Goal: Complete application form

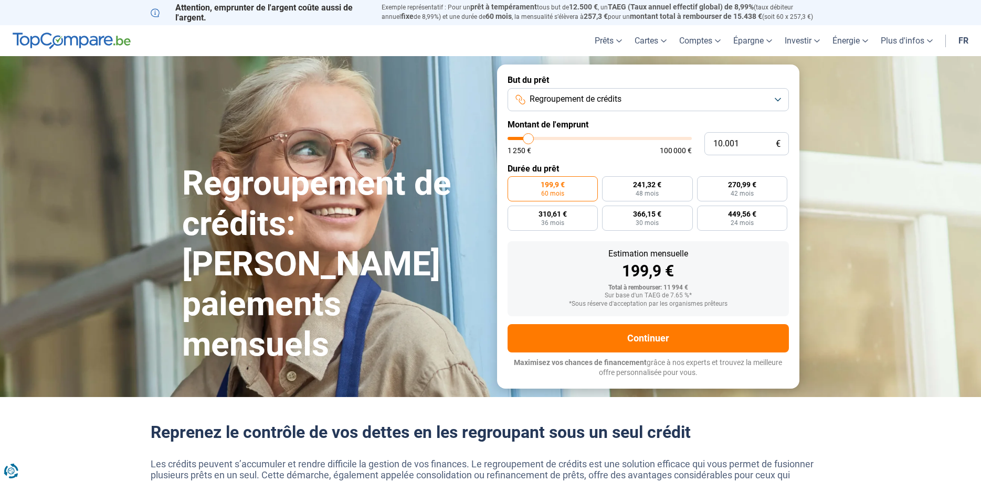
type input "9.500"
type input "9500"
type input "10.000"
type input "10000"
type input "10.250"
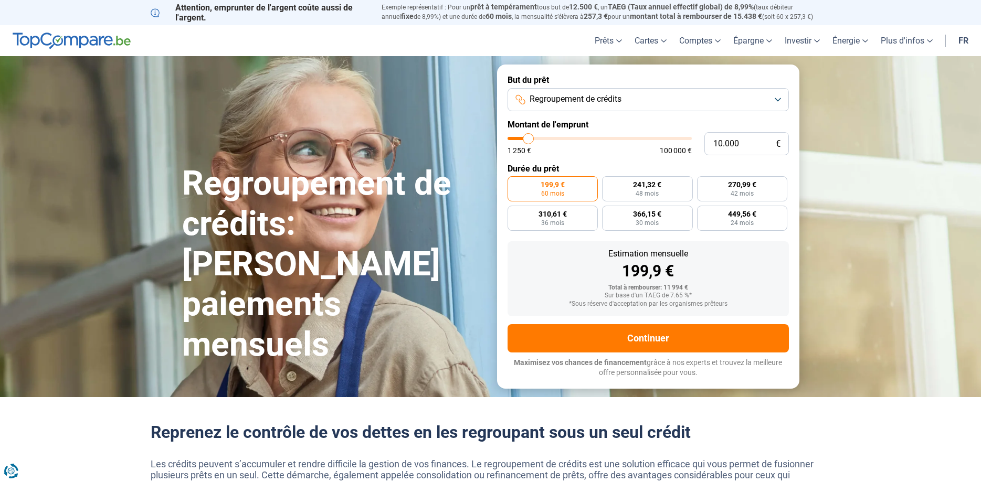
type input "10250"
type input "11.000"
type input "11000"
type input "12.000"
type input "12000"
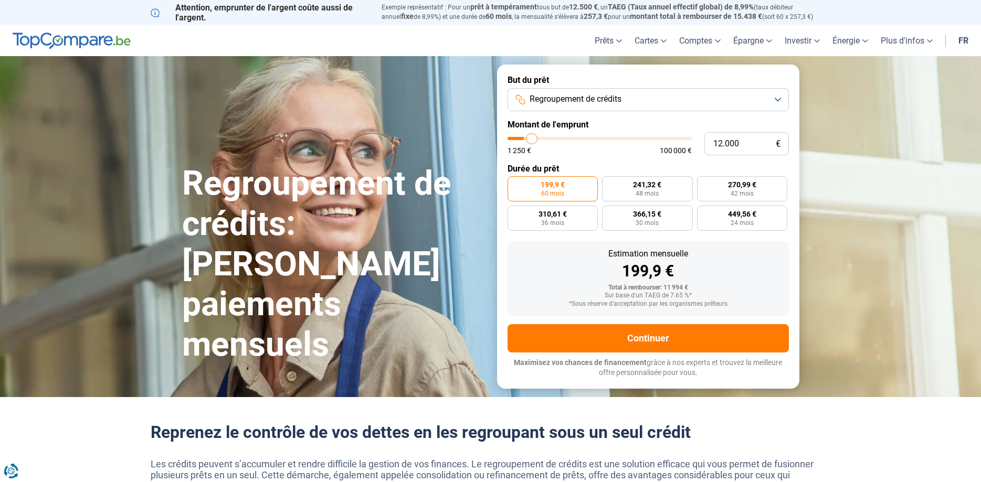
type input "13.500"
type input "13500"
type input "14.000"
type input "14000"
type input "15.250"
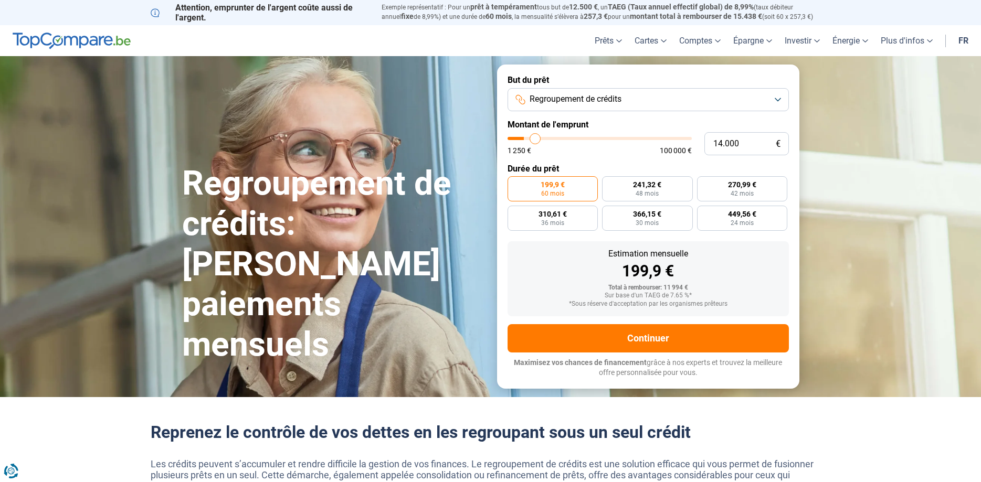
type input "15250"
type input "16.250"
type input "16250"
type input "16.500"
type input "16500"
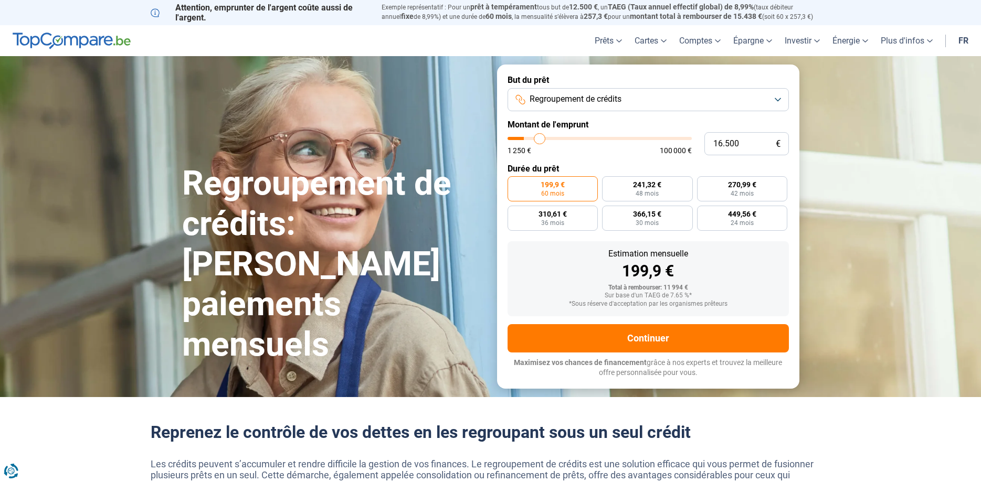
type input "16.750"
type input "16750"
type input "17.000"
type input "17000"
type input "17.500"
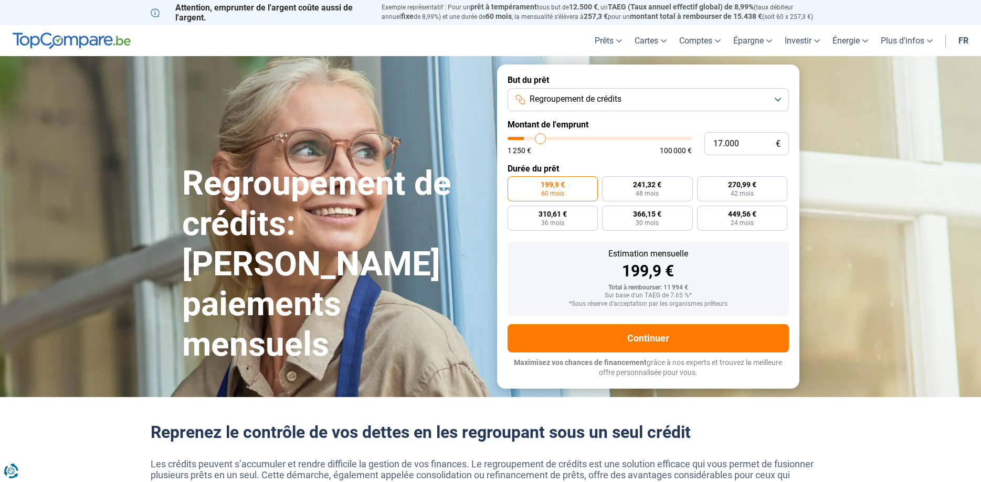
type input "17500"
type input "17.750"
type input "17750"
type input "18.000"
type input "18000"
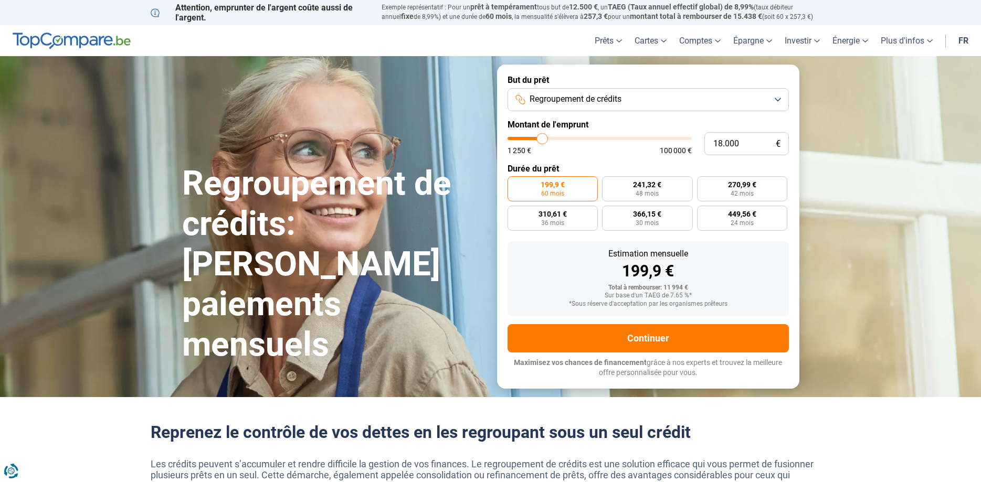
type input "18.250"
type input "18250"
type input "18.500"
type input "18500"
type input "19.000"
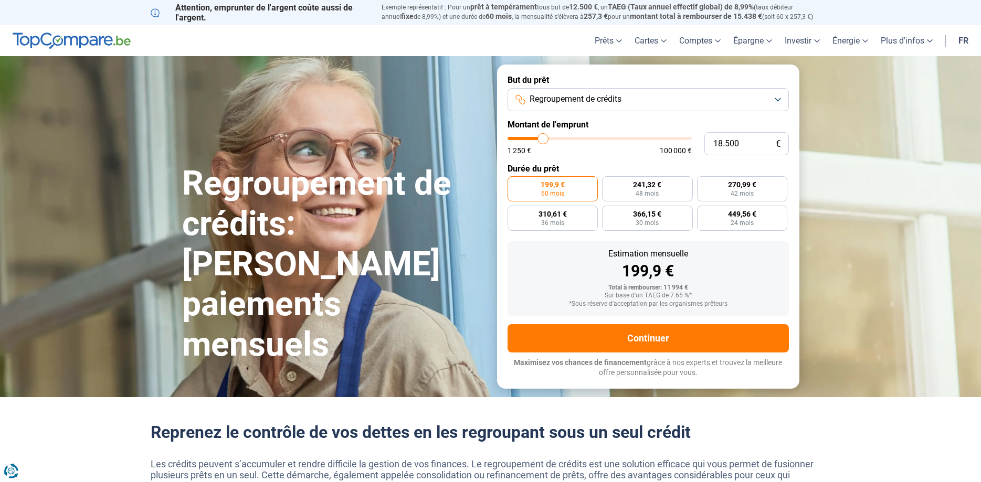
type input "19000"
type input "19.250"
type input "19250"
type input "19.750"
type input "19750"
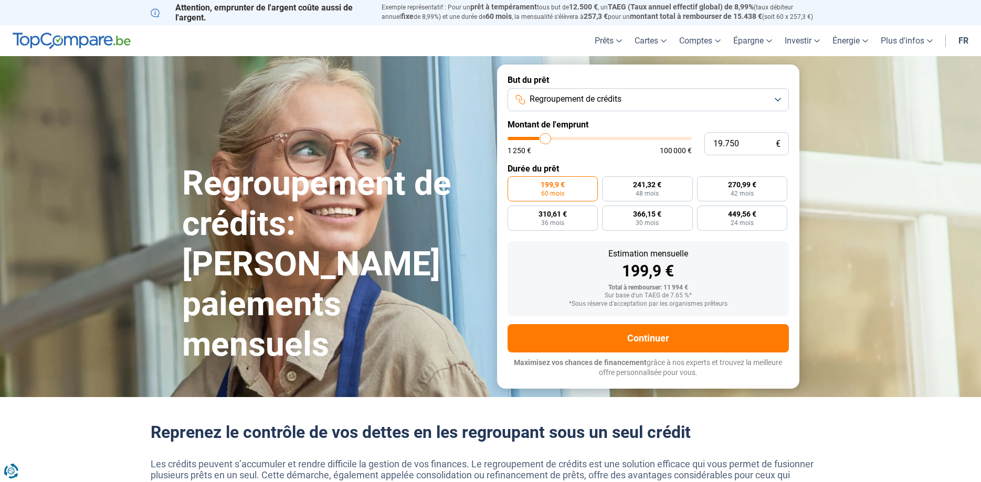
type input "20.250"
type input "20250"
type input "21.250"
type input "21250"
type input "21.500"
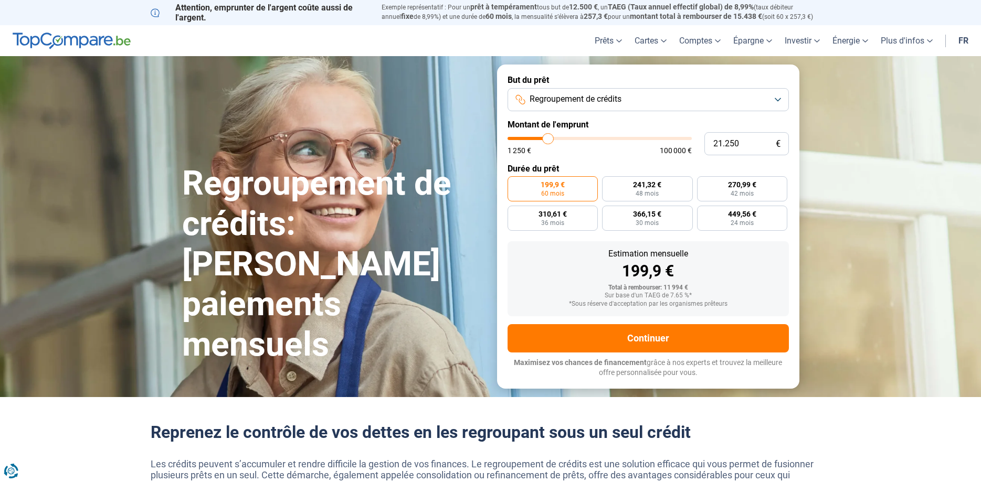
type input "21500"
type input "21.750"
type input "21750"
type input "22.250"
type input "22250"
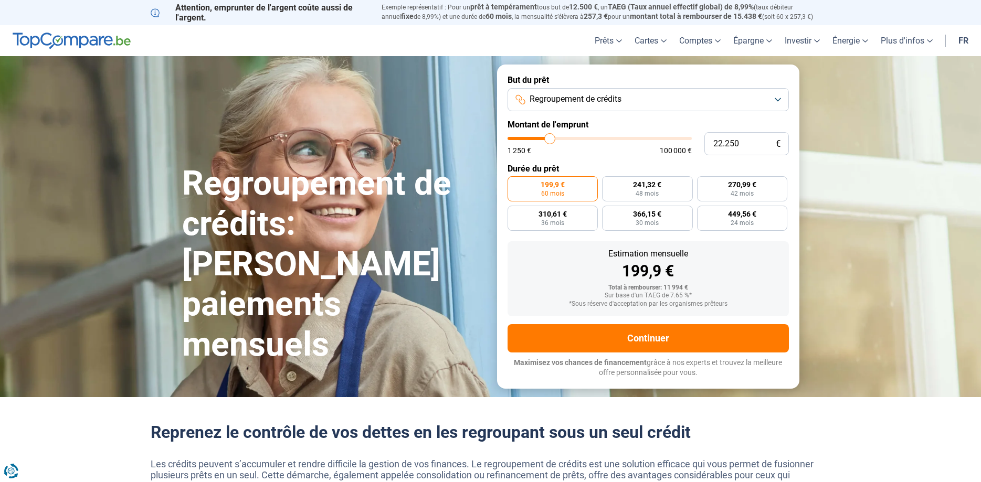
type input "21.750"
type input "21750"
type input "21.250"
type input "21250"
type input "20.000"
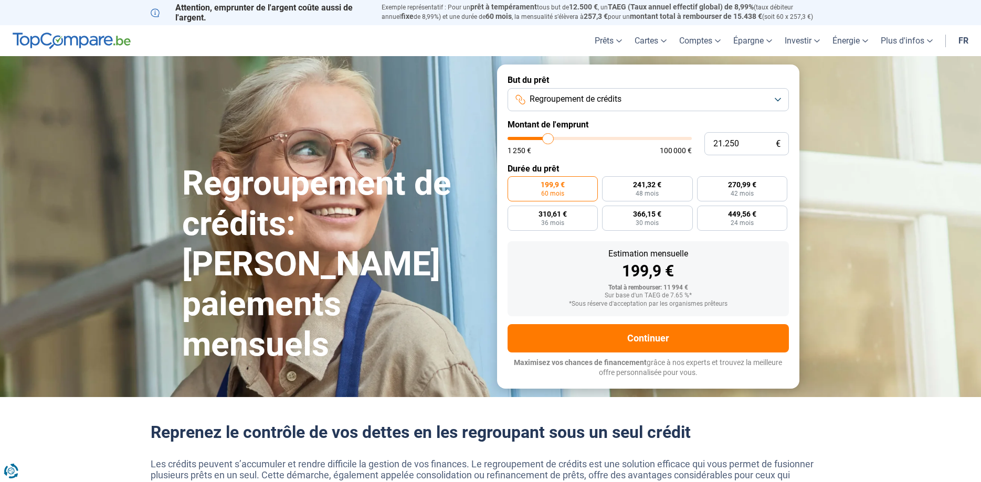
type input "20000"
type input "19.500"
type input "19500"
type input "19.250"
drag, startPoint x: 527, startPoint y: 135, endPoint x: 545, endPoint y: 140, distance: 18.1
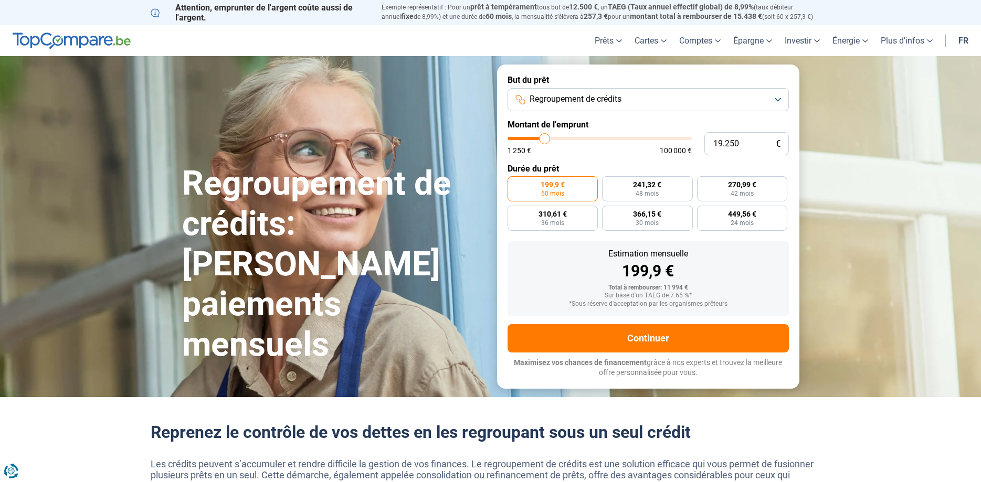
type input "19250"
click at [544, 140] on input "range" at bounding box center [599, 138] width 184 height 3
radio input "false"
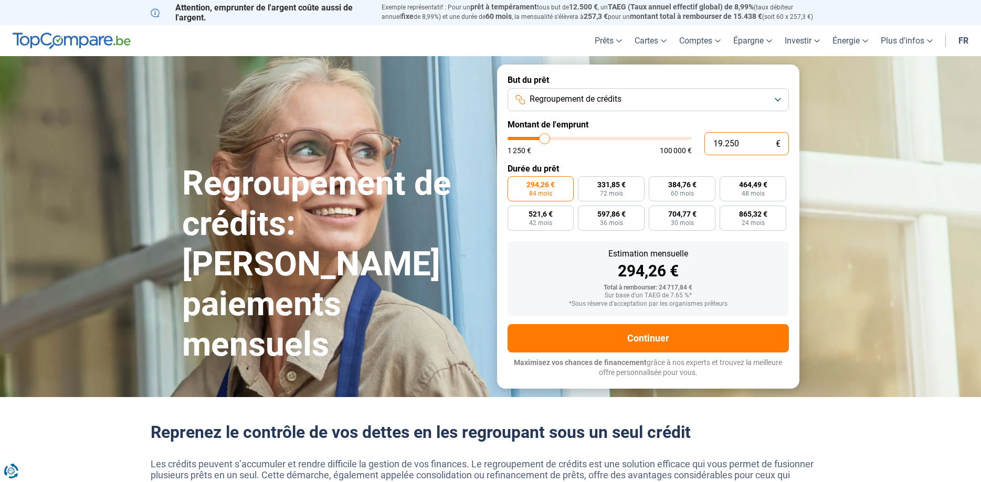
drag, startPoint x: 742, startPoint y: 146, endPoint x: 680, endPoint y: 146, distance: 61.4
click at [704, 146] on input "19.250" at bounding box center [746, 143] width 84 height 23
type input "1"
type input "1250"
type input "15"
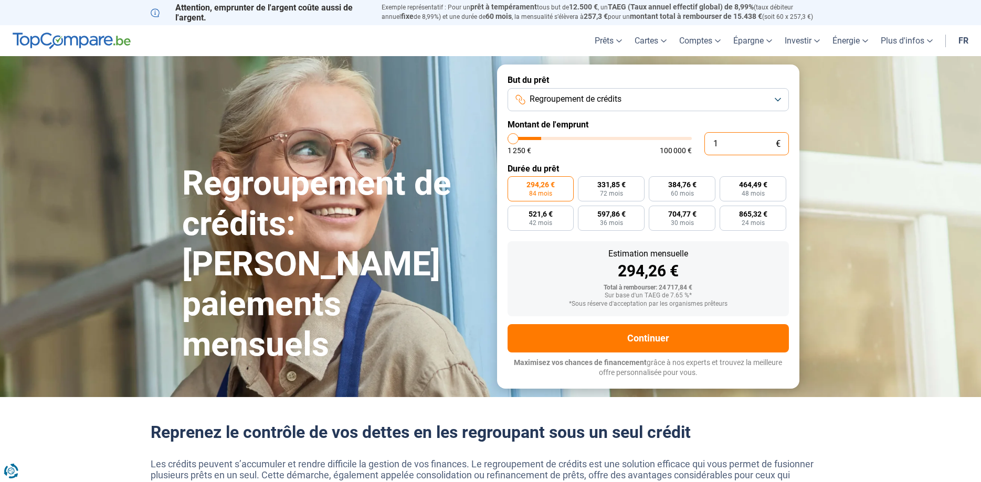
type input "1250"
type input "1.250"
type input "1250"
radio input "true"
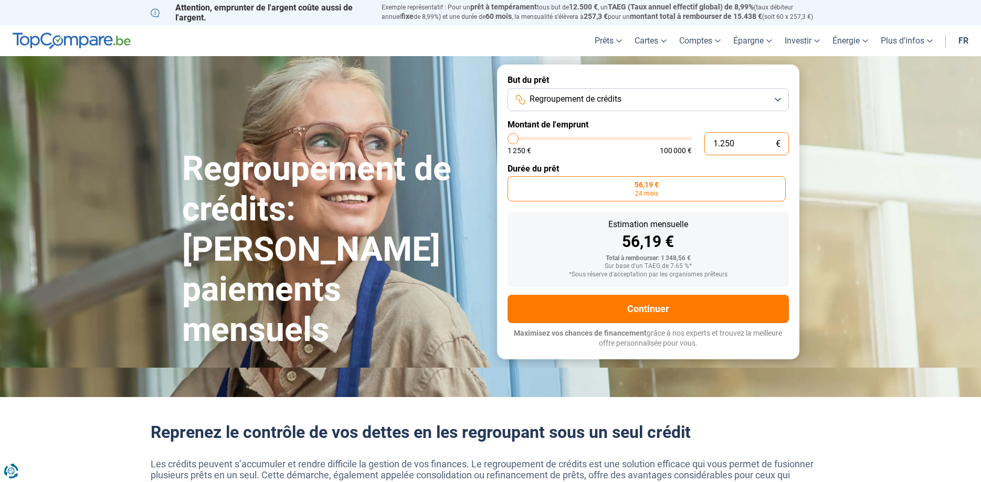
drag, startPoint x: 743, startPoint y: 145, endPoint x: 688, endPoint y: 148, distance: 54.7
click at [704, 147] on input "1.250" at bounding box center [746, 143] width 84 height 23
type input "1"
type input "1250"
type input "15"
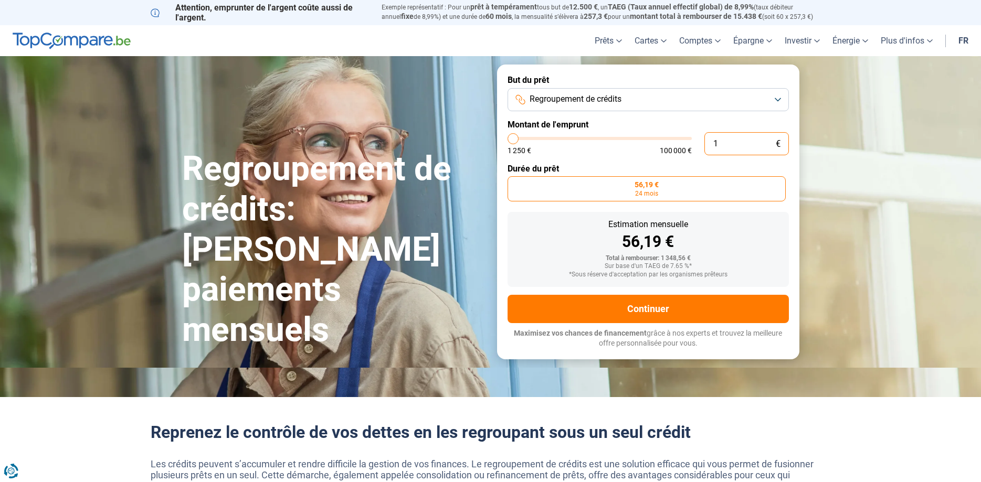
type input "1250"
type input "150"
type input "1250"
type input "1.500"
type input "1500"
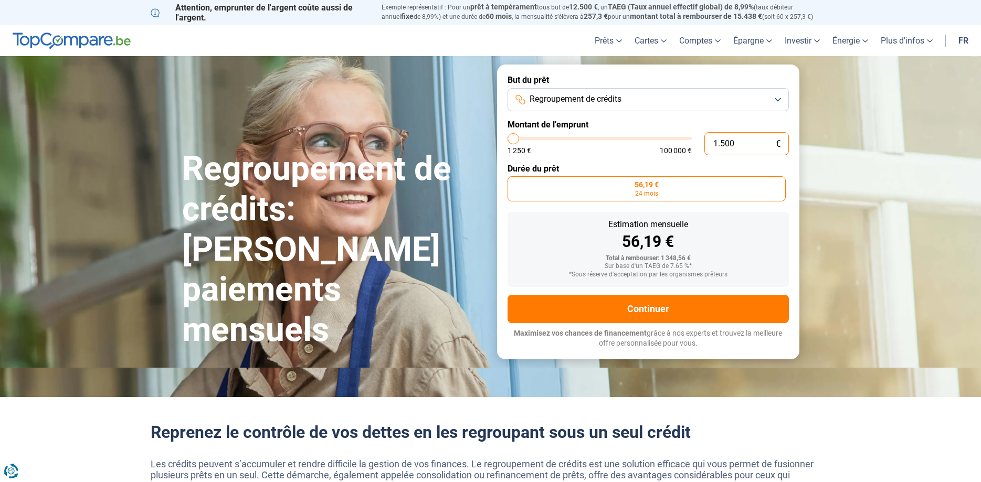
type input "15.000"
type input "15000"
radio input "false"
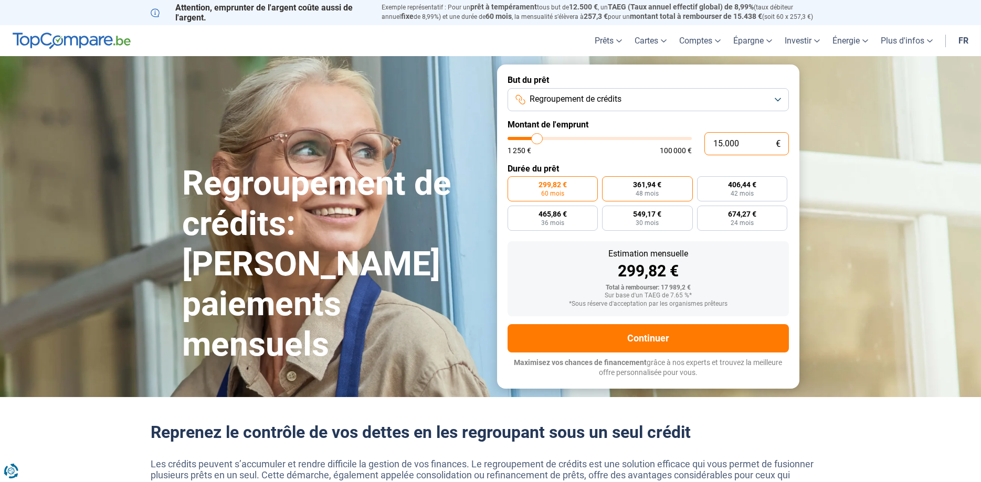
type input "15.000"
click at [660, 193] on label "361,94 € 48 mois" at bounding box center [647, 188] width 91 height 25
click at [609, 183] on input "361,94 € 48 mois" at bounding box center [605, 179] width 7 height 7
radio input "true"
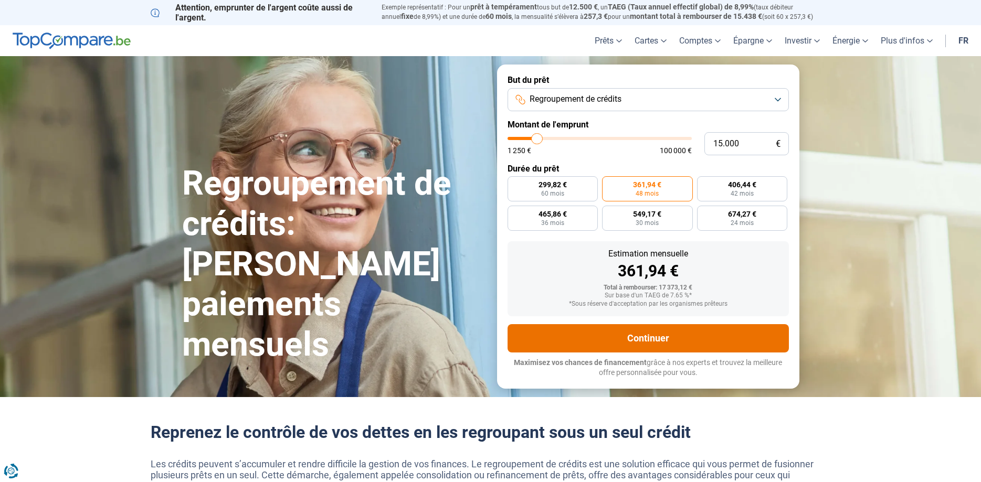
click at [672, 337] on button "Continuer" at bounding box center [647, 338] width 281 height 28
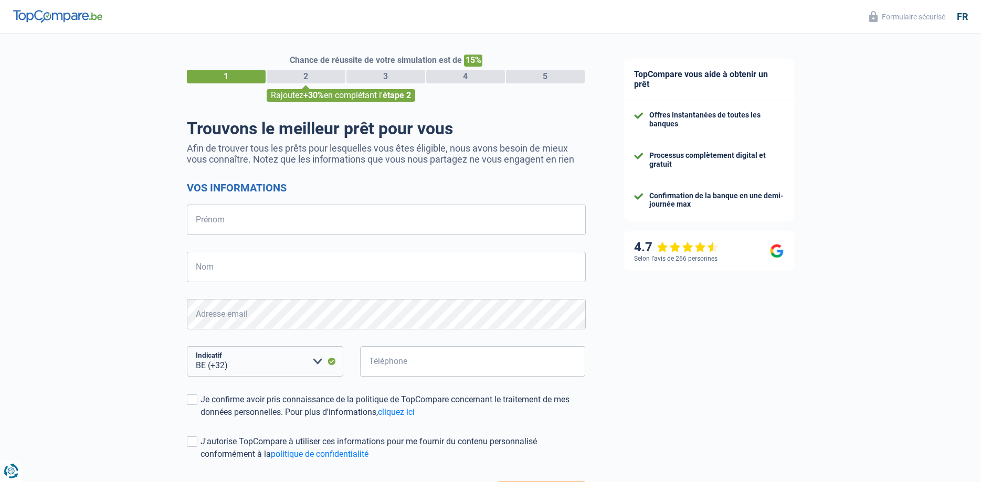
select select "32"
